Goal: Find specific page/section

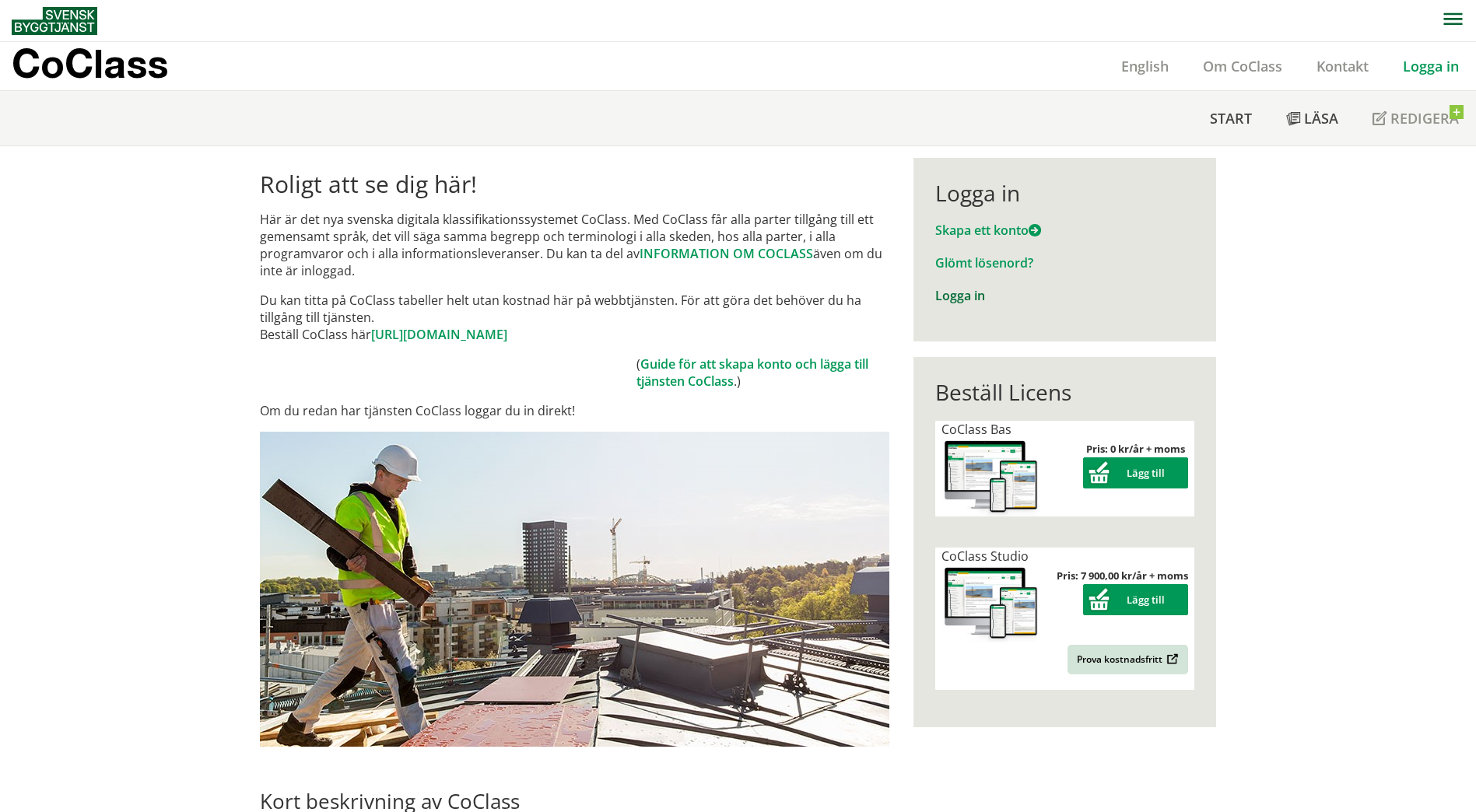
click at [962, 296] on link "Logga in" at bounding box center [960, 295] width 50 height 17
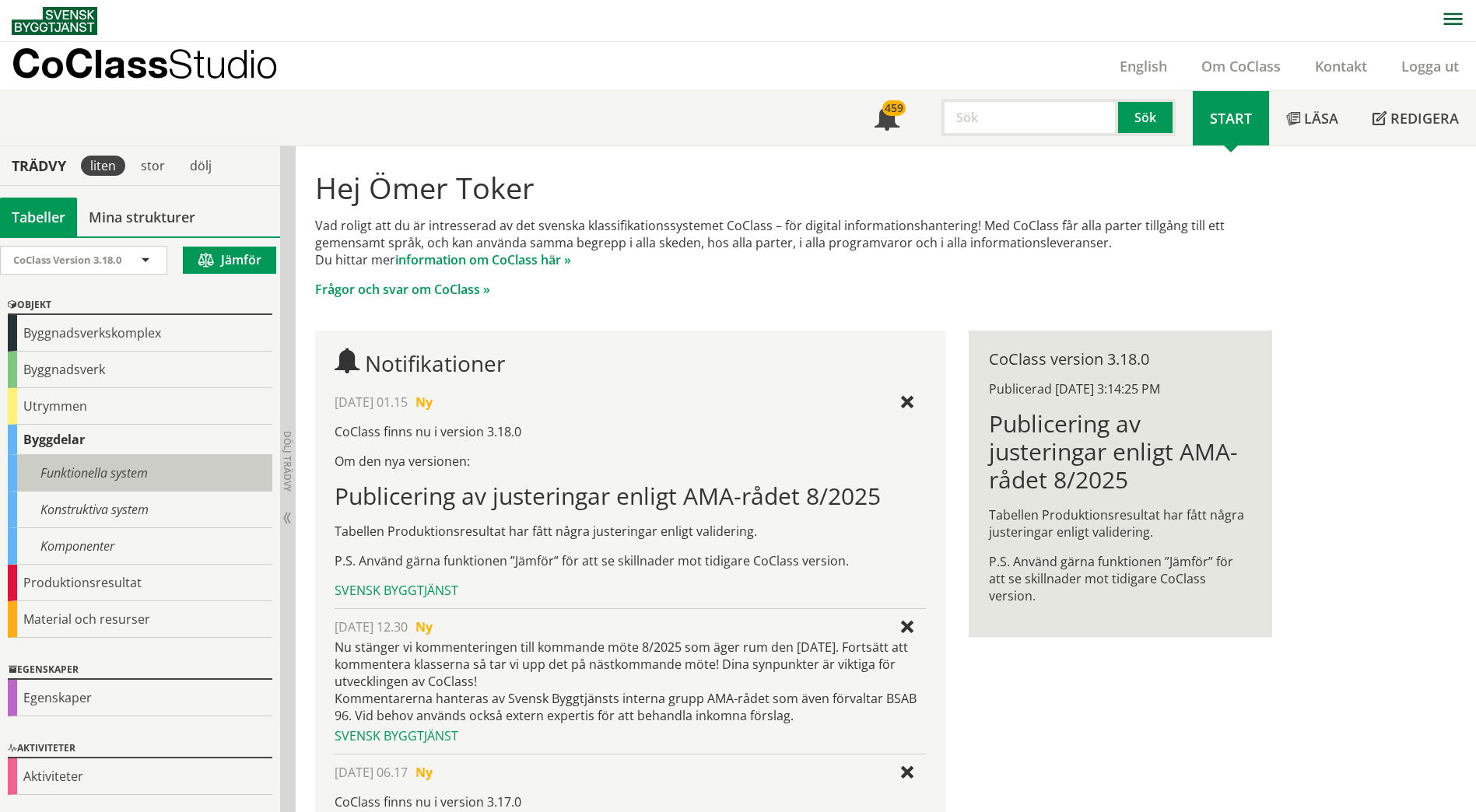
click at [114, 472] on div "Funktionella system" at bounding box center [140, 474] width 265 height 37
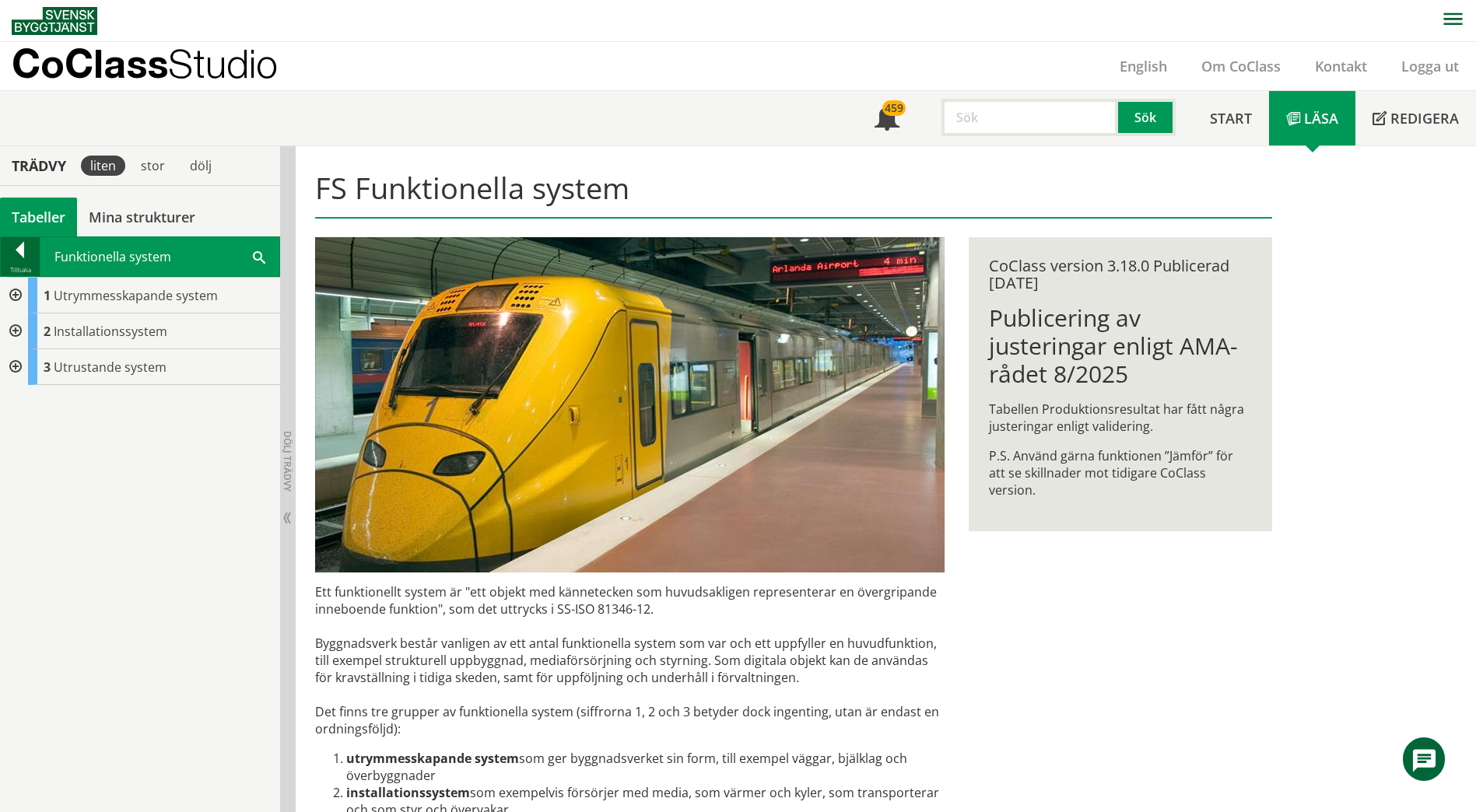
click at [23, 258] on div at bounding box center [20, 252] width 39 height 22
